Goal: Task Accomplishment & Management: Use online tool/utility

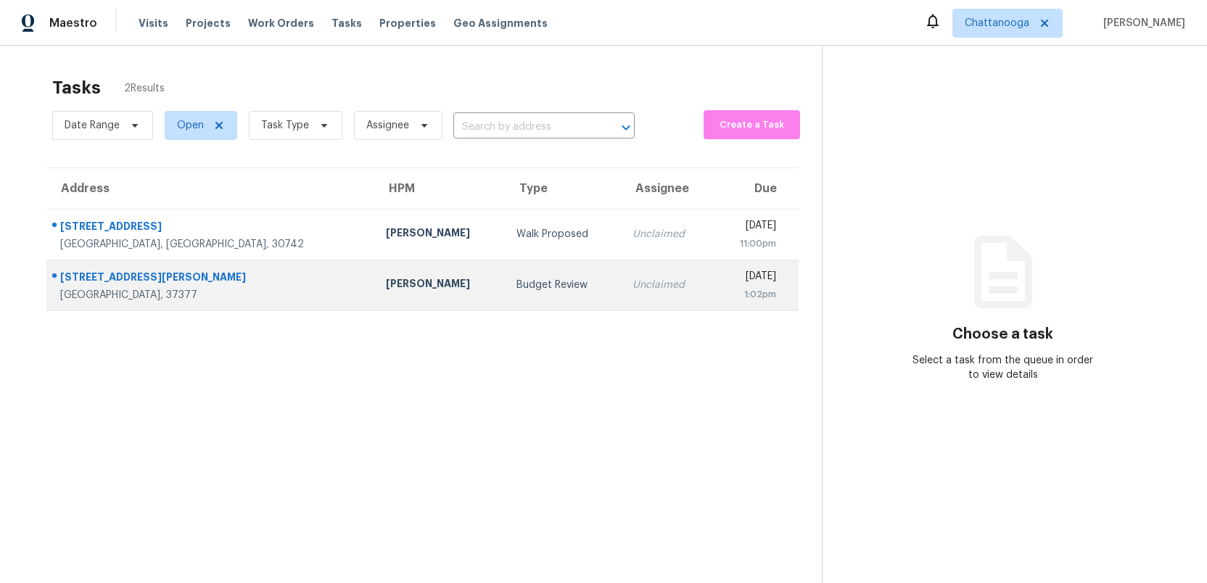
click at [516, 284] on div "Budget Review" at bounding box center [562, 285] width 93 height 15
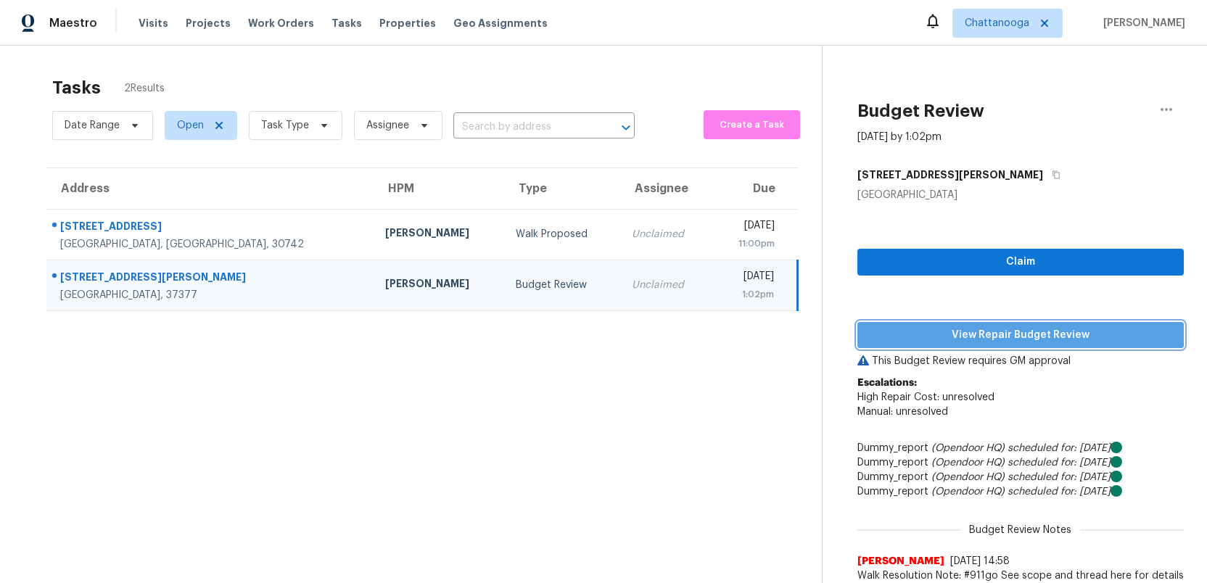
click at [983, 335] on span "View Repair Budget Review" at bounding box center [1020, 335] width 303 height 18
